Goal: Task Accomplishment & Management: Use online tool/utility

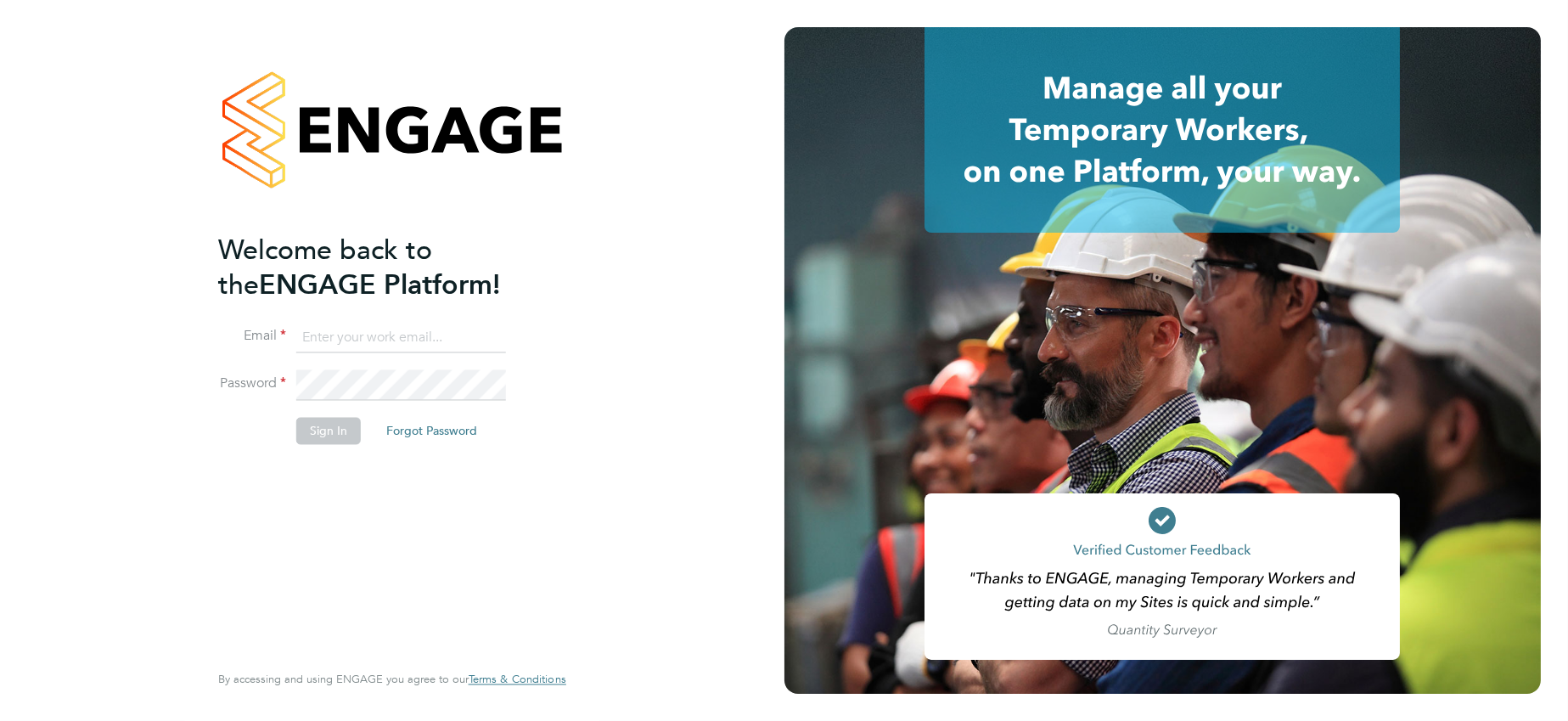
click at [467, 334] on input at bounding box center [401, 339] width 210 height 31
paste input "support@engagelabs.io"
type input "support@engagelabs.io"
click at [348, 422] on button "Sign In" at bounding box center [328, 432] width 65 height 27
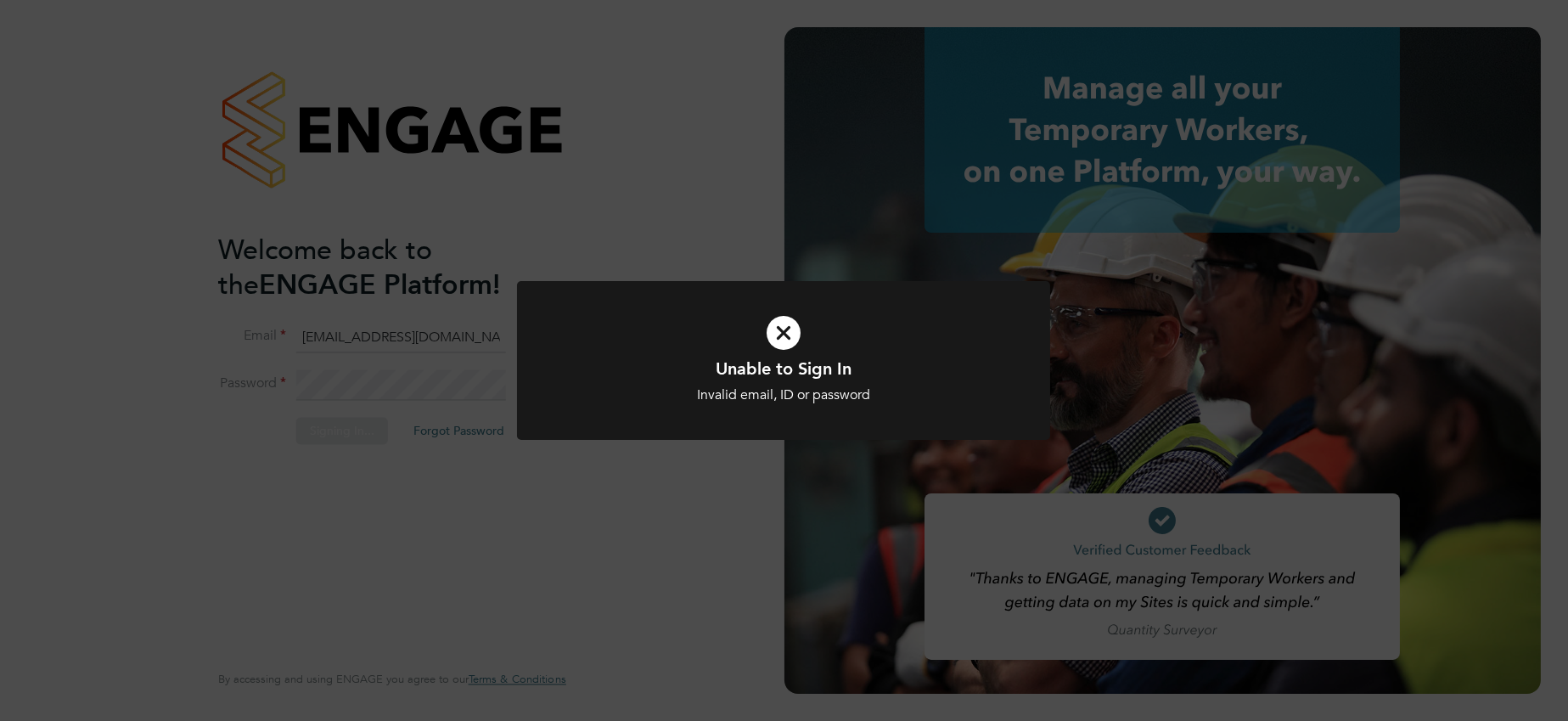
click at [697, 344] on icon at bounding box center [783, 333] width 441 height 66
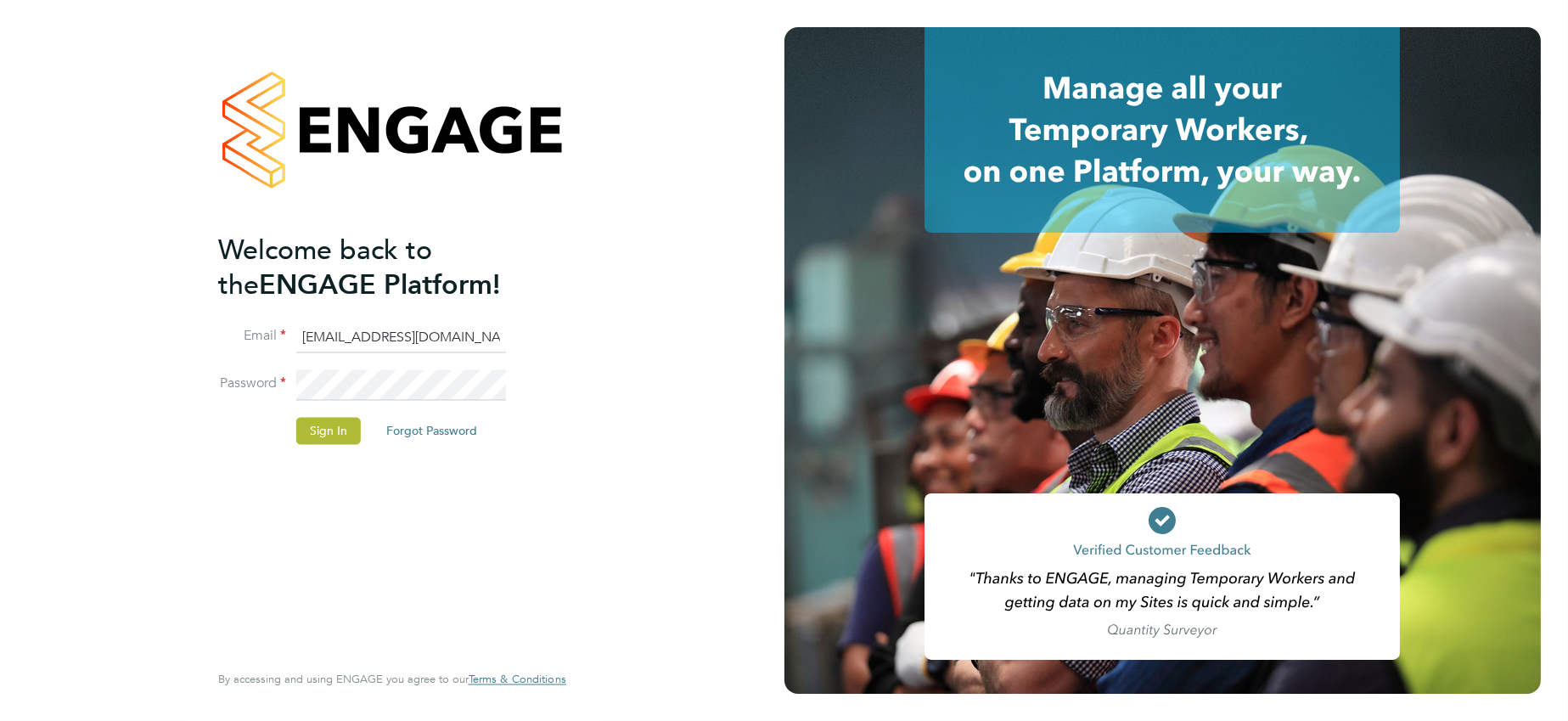
click at [458, 346] on input "support@engagelabs.io" at bounding box center [401, 339] width 210 height 31
click at [342, 430] on button "Sign In" at bounding box center [328, 432] width 65 height 27
